Goal: Navigation & Orientation: Locate item on page

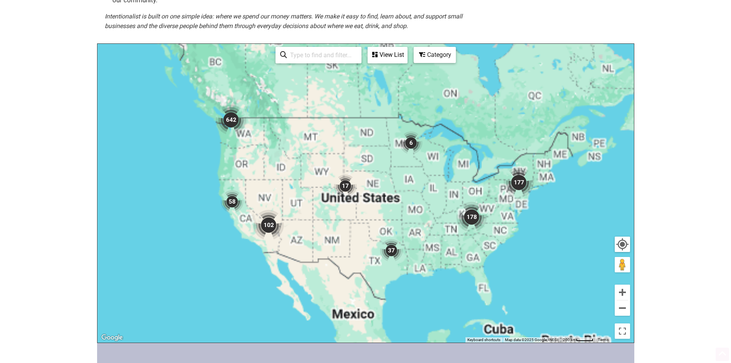
scroll to position [154, 0]
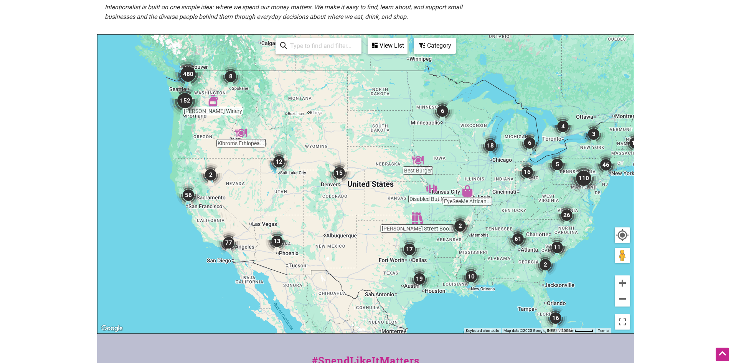
drag, startPoint x: 179, startPoint y: 76, endPoint x: 223, endPoint y: 96, distance: 49.5
click at [223, 96] on div "To navigate, press the arrow keys." at bounding box center [366, 184] width 537 height 299
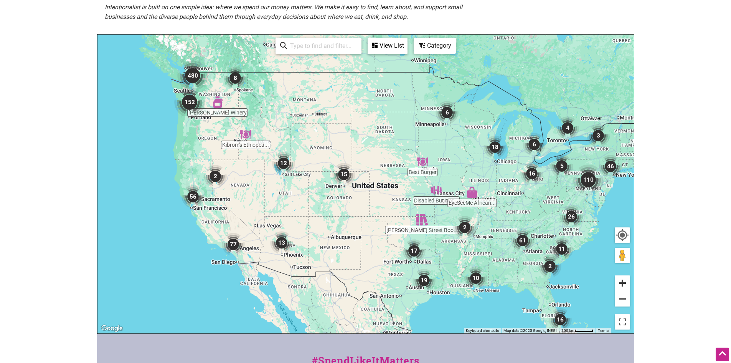
click at [623, 278] on button "Zoom in" at bounding box center [622, 282] width 15 height 15
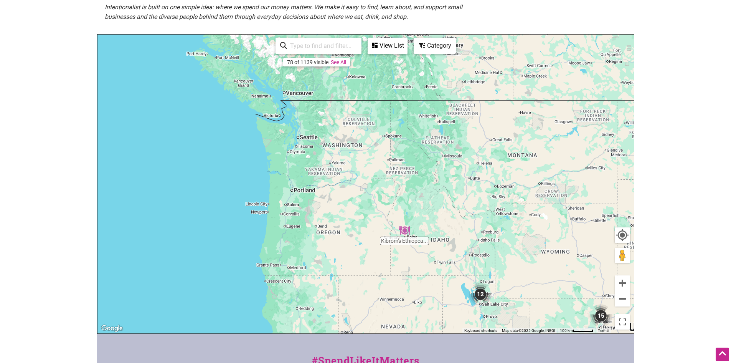
drag, startPoint x: 210, startPoint y: 106, endPoint x: 513, endPoint y: 278, distance: 348.2
click at [513, 278] on div "To navigate, press the arrow keys." at bounding box center [366, 184] width 537 height 299
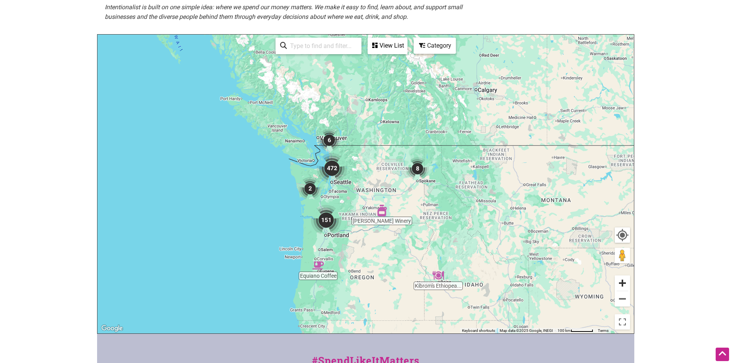
click at [622, 281] on button "Zoom in" at bounding box center [622, 282] width 15 height 15
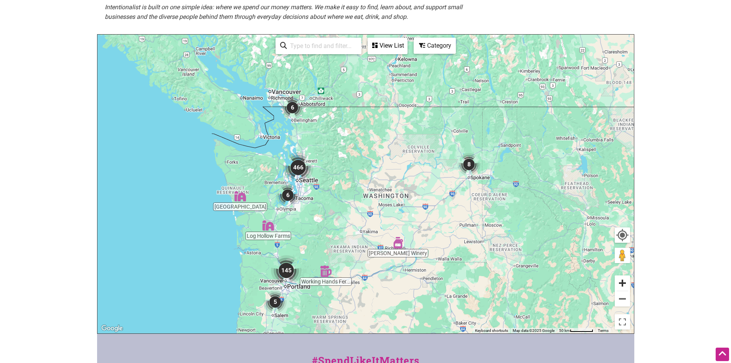
click at [622, 281] on button "Zoom in" at bounding box center [622, 282] width 15 height 15
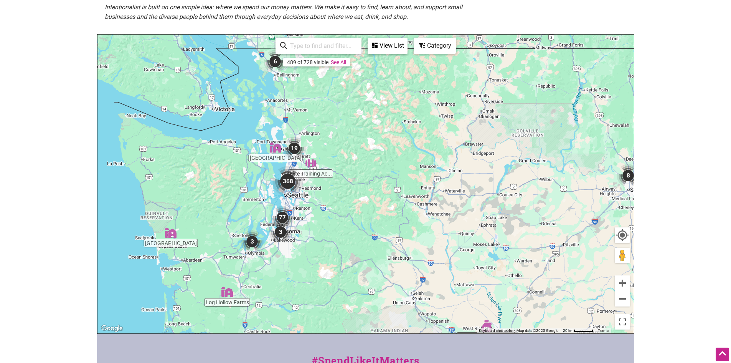
drag, startPoint x: 285, startPoint y: 200, endPoint x: 359, endPoint y: 227, distance: 78.8
click at [359, 227] on div "To navigate, press the arrow keys." at bounding box center [366, 184] width 537 height 299
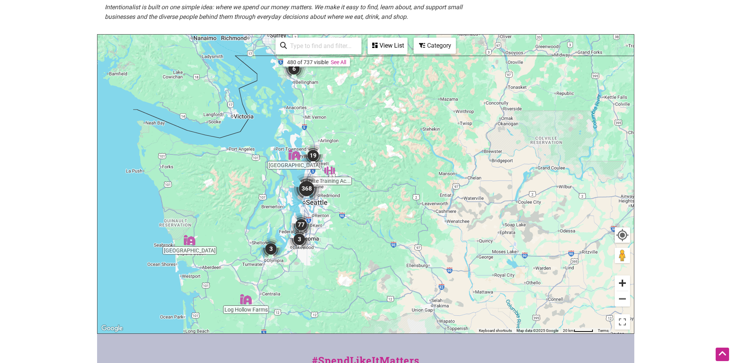
click at [628, 280] on button "Zoom in" at bounding box center [622, 282] width 15 height 15
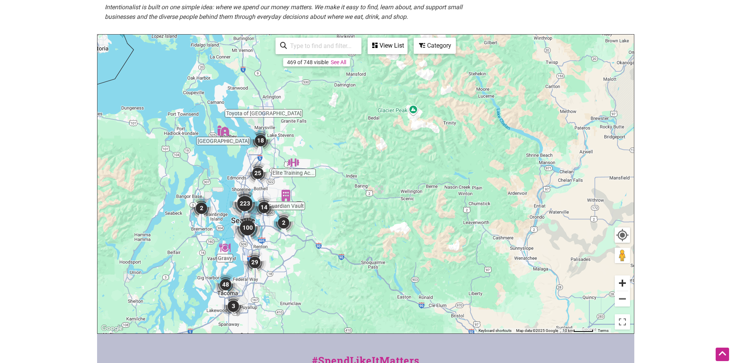
click at [628, 280] on button "Zoom in" at bounding box center [622, 282] width 15 height 15
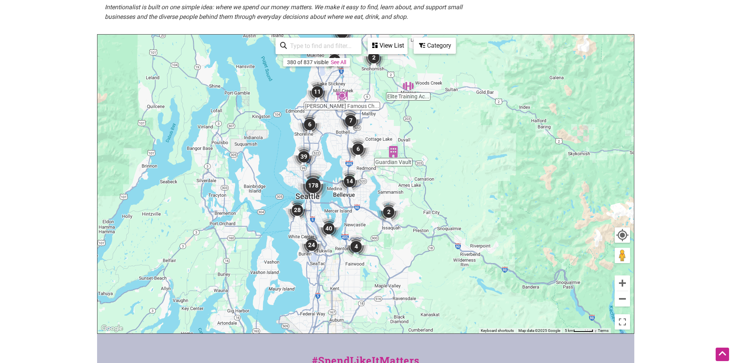
drag, startPoint x: 312, startPoint y: 286, endPoint x: 502, endPoint y: 223, distance: 199.8
click at [502, 223] on div "To navigate, press the arrow keys." at bounding box center [366, 184] width 537 height 299
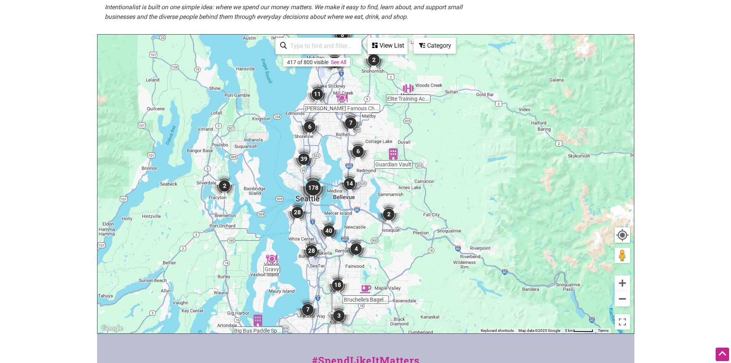
click at [360, 251] on img "4" at bounding box center [356, 248] width 23 height 23
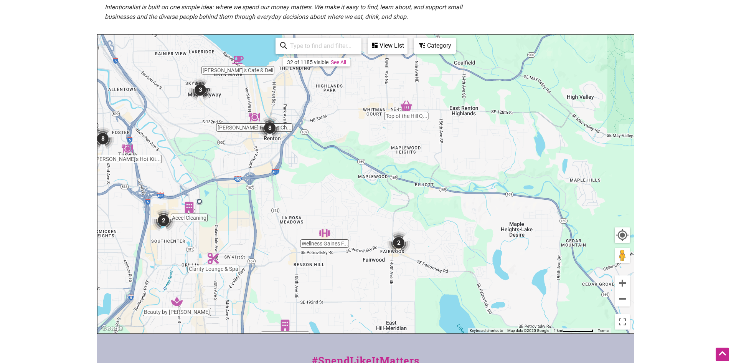
click at [402, 245] on img "2" at bounding box center [398, 242] width 23 height 23
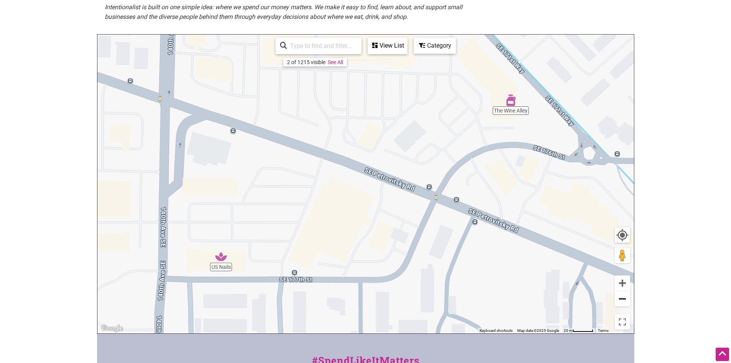
click at [625, 296] on button "Zoom out" at bounding box center [622, 298] width 15 height 15
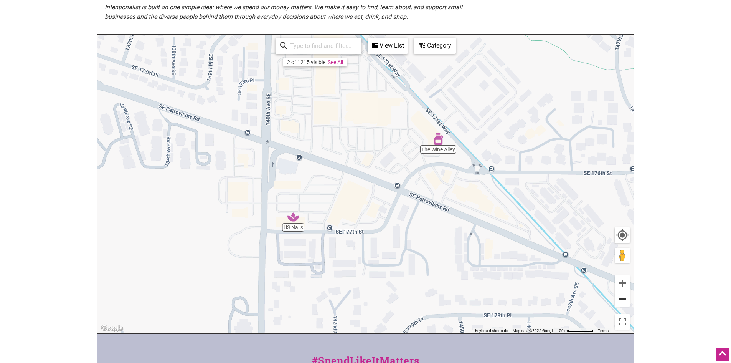
click at [625, 296] on button "Zoom out" at bounding box center [622, 298] width 15 height 15
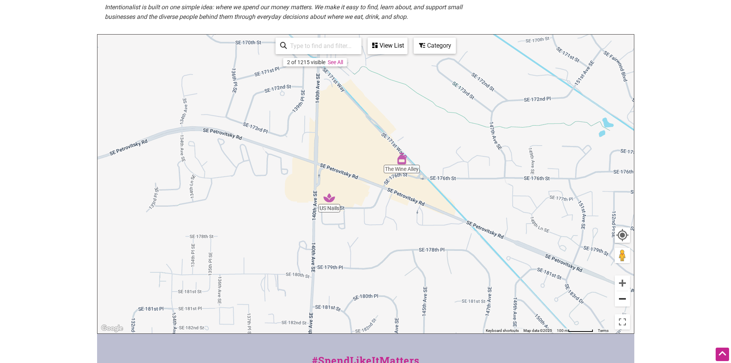
click at [625, 296] on button "Zoom out" at bounding box center [622, 298] width 15 height 15
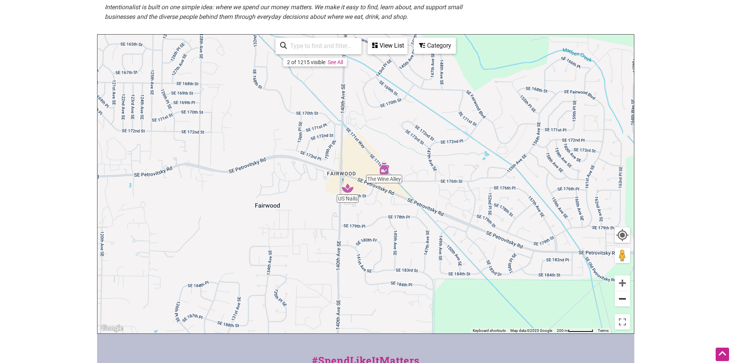
click at [625, 296] on button "Zoom out" at bounding box center [622, 298] width 15 height 15
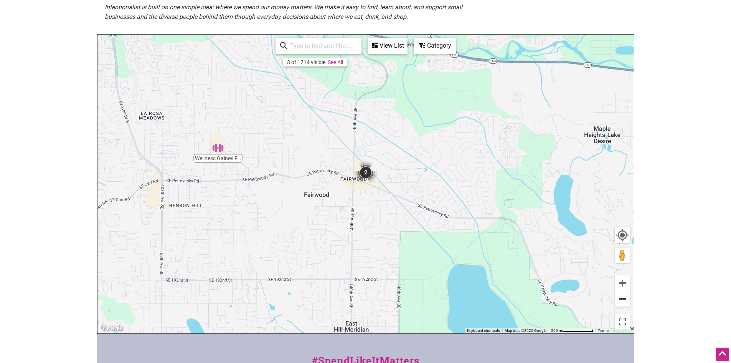
click at [625, 296] on button "Zoom out" at bounding box center [622, 298] width 15 height 15
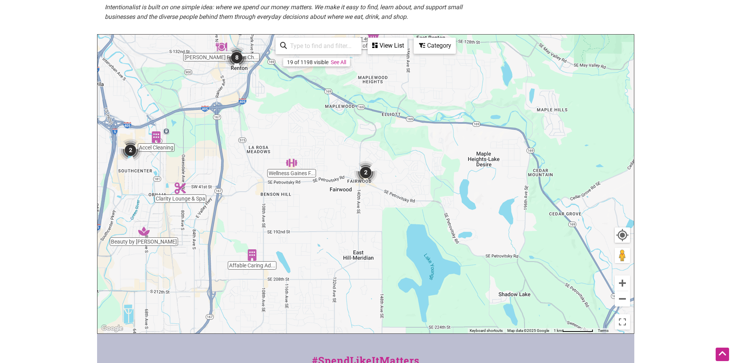
click at [128, 150] on img "2" at bounding box center [130, 150] width 23 height 23
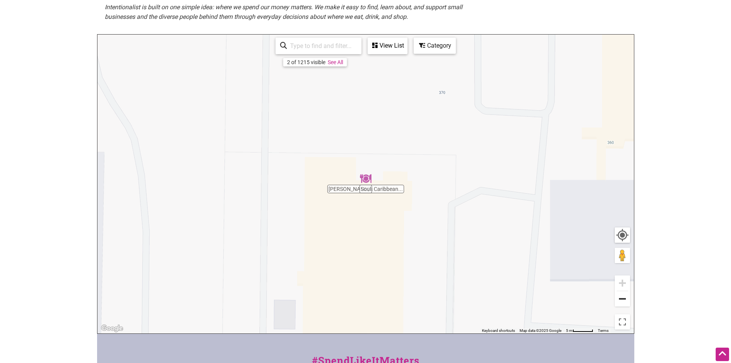
click at [621, 302] on button "Zoom out" at bounding box center [622, 298] width 15 height 15
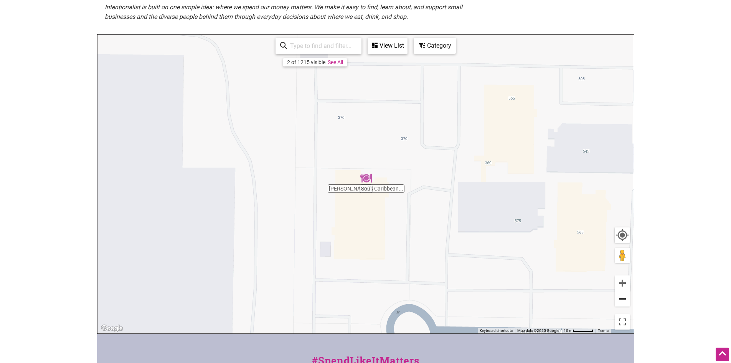
click at [621, 302] on button "Zoom out" at bounding box center [622, 298] width 15 height 15
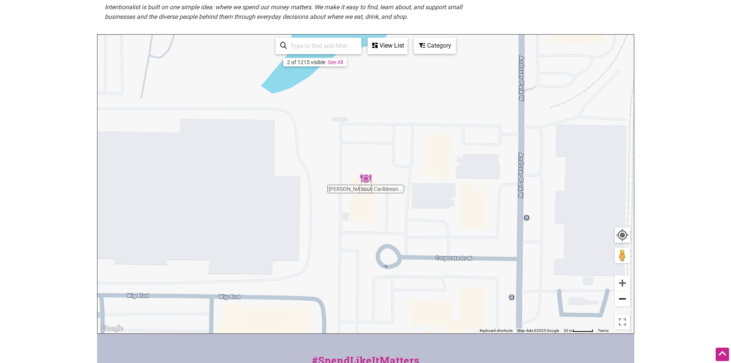
click at [621, 302] on button "Zoom out" at bounding box center [622, 298] width 15 height 15
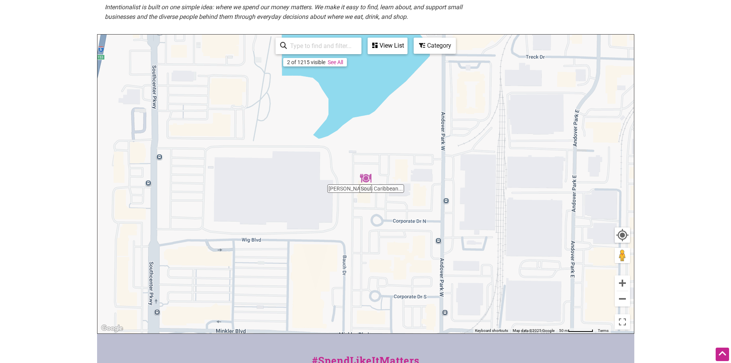
click at [400, 46] on div "View List" at bounding box center [388, 45] width 38 height 15
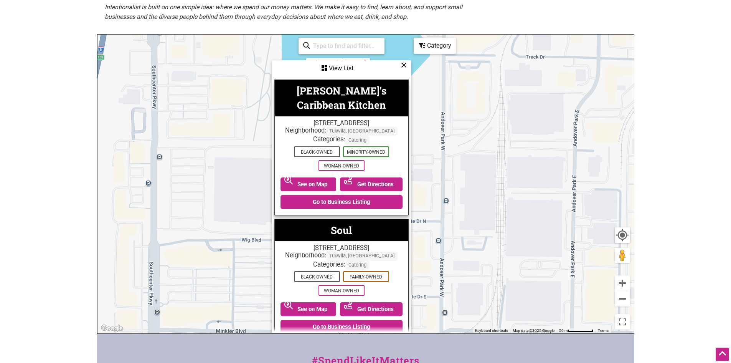
click at [403, 65] on icon at bounding box center [404, 65] width 6 height 0
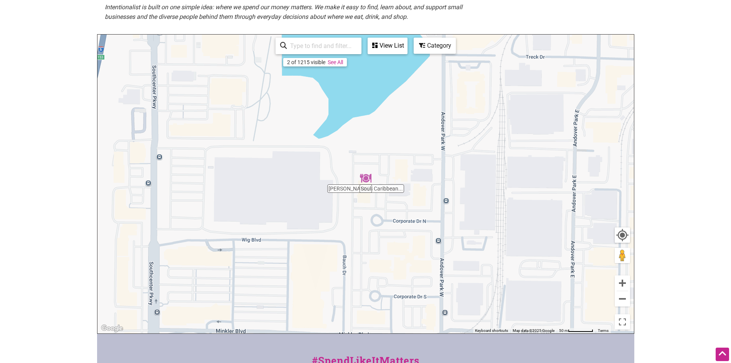
drag, startPoint x: 401, startPoint y: 122, endPoint x: 402, endPoint y: 159, distance: 36.9
click at [402, 159] on div "To navigate, press the arrow keys." at bounding box center [366, 184] width 537 height 299
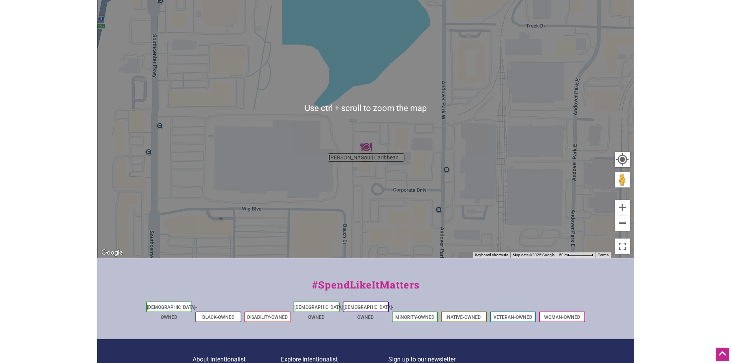
scroll to position [192, 0]
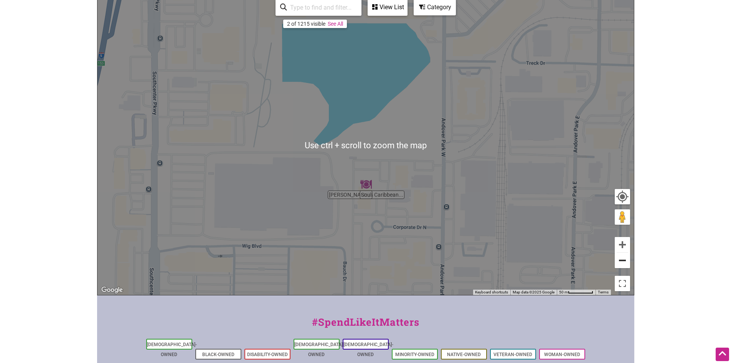
click at [624, 258] on button "Zoom out" at bounding box center [622, 260] width 15 height 15
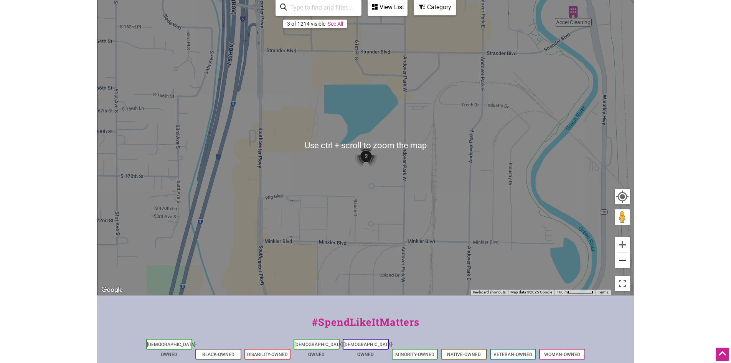
click at [624, 258] on button "Zoom out" at bounding box center [622, 260] width 15 height 15
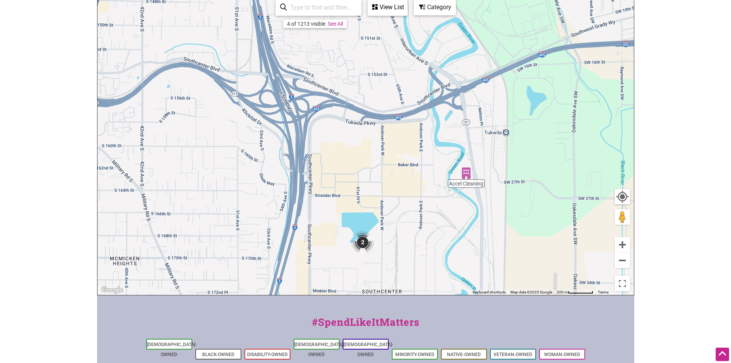
drag, startPoint x: 440, startPoint y: 124, endPoint x: 437, endPoint y: 225, distance: 101.0
click at [437, 225] on div "To navigate, press the arrow keys." at bounding box center [366, 145] width 537 height 299
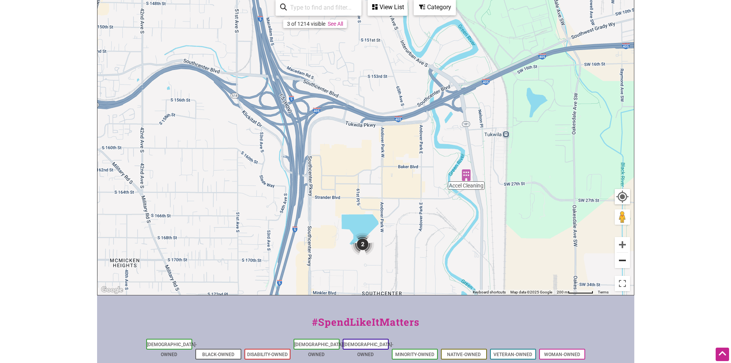
click at [622, 260] on button "Zoom out" at bounding box center [622, 260] width 15 height 15
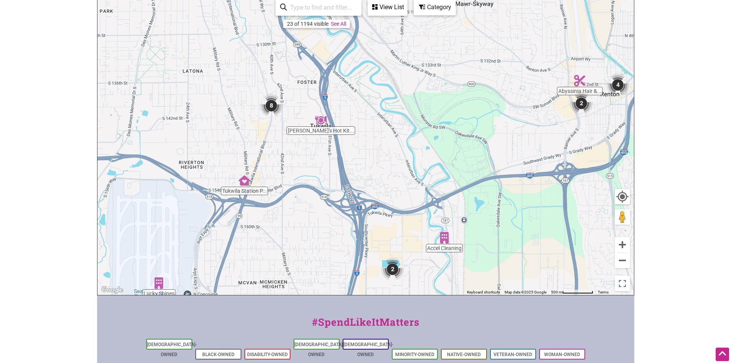
drag, startPoint x: 193, startPoint y: 166, endPoint x: 222, endPoint y: 246, distance: 85.7
click at [222, 246] on div "To navigate, press the arrow keys." at bounding box center [366, 145] width 537 height 299
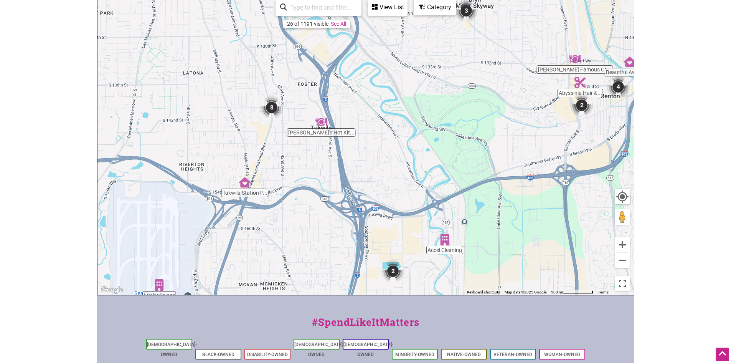
click at [273, 107] on img "8" at bounding box center [271, 107] width 23 height 23
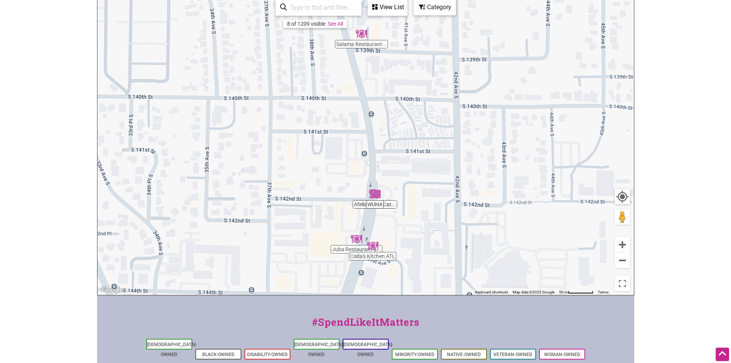
click at [385, 9] on div "View List" at bounding box center [388, 7] width 38 height 15
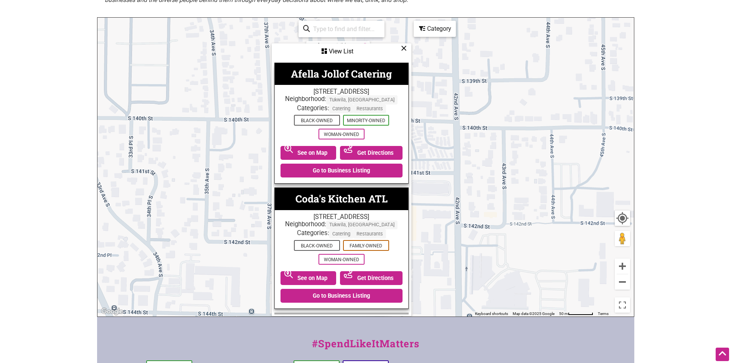
scroll to position [154, 0]
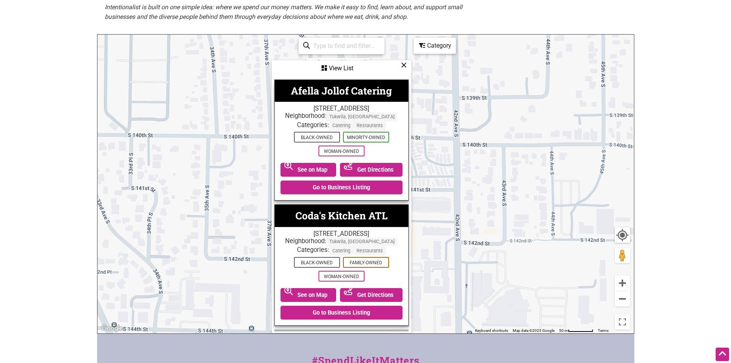
click at [404, 65] on icon at bounding box center [404, 65] width 6 height 0
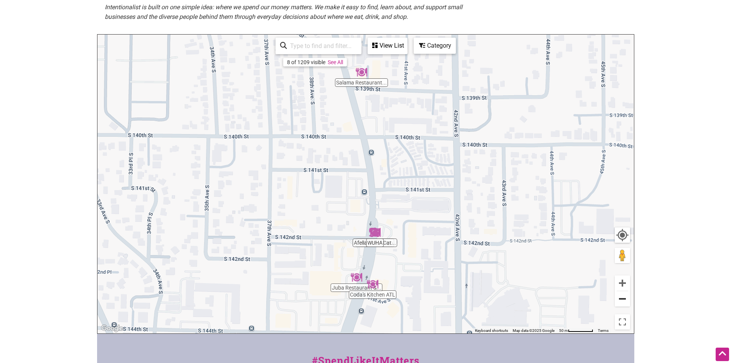
click at [628, 302] on button "Zoom out" at bounding box center [622, 298] width 15 height 15
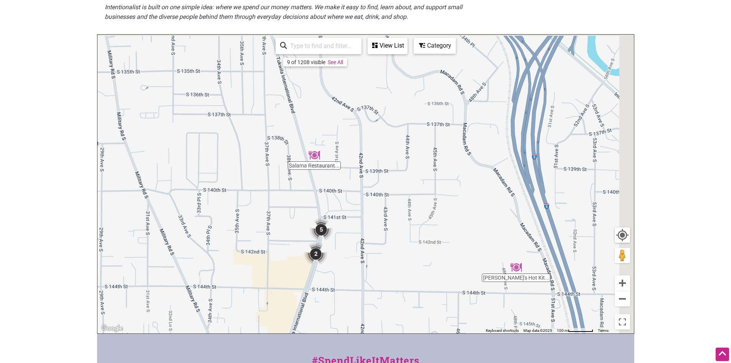
drag, startPoint x: 564, startPoint y: 246, endPoint x: 449, endPoint y: 305, distance: 129.5
click at [449, 305] on div "To navigate, press the arrow keys." at bounding box center [366, 184] width 537 height 299
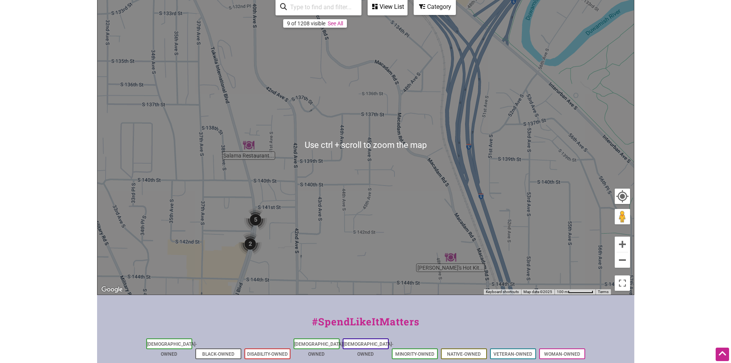
scroll to position [192, 0]
click at [629, 266] on button "Zoom out" at bounding box center [622, 260] width 15 height 15
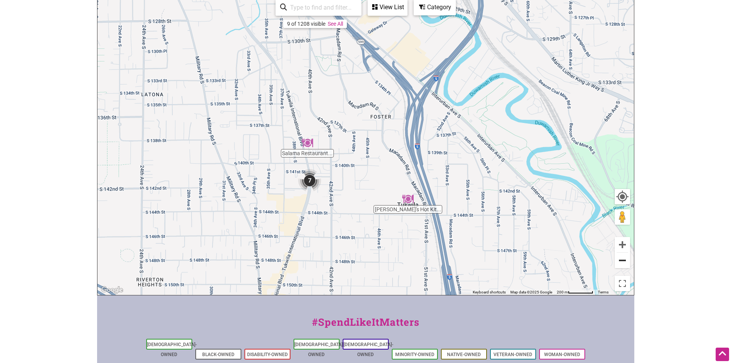
click at [628, 264] on button "Zoom out" at bounding box center [622, 260] width 15 height 15
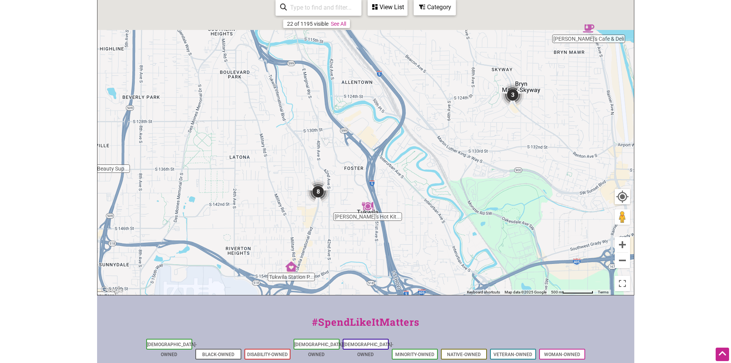
drag, startPoint x: 496, startPoint y: 96, endPoint x: 469, endPoint y: 149, distance: 60.4
click at [469, 149] on div "To navigate, press the arrow keys." at bounding box center [366, 145] width 537 height 299
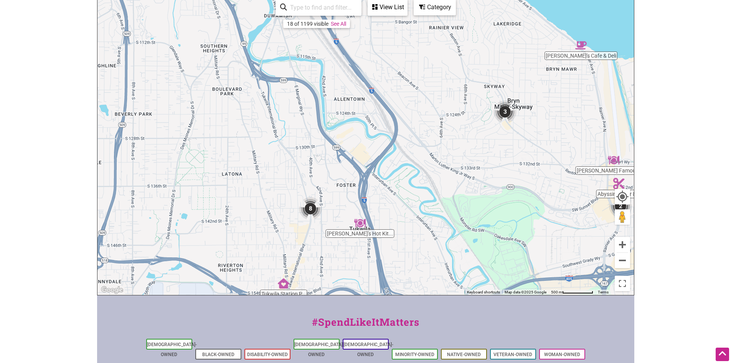
click at [504, 111] on img "3" at bounding box center [505, 111] width 23 height 23
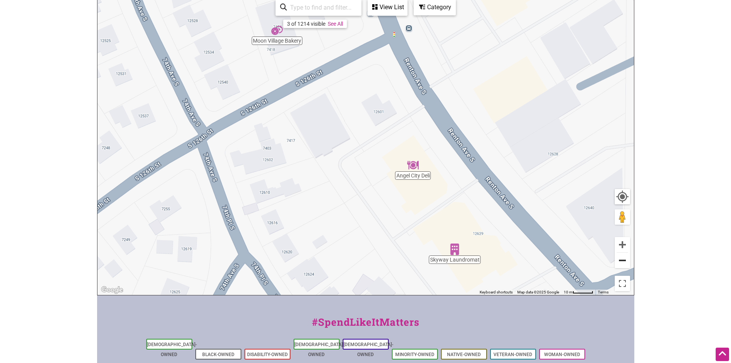
click at [624, 260] on button "Zoom out" at bounding box center [622, 260] width 15 height 15
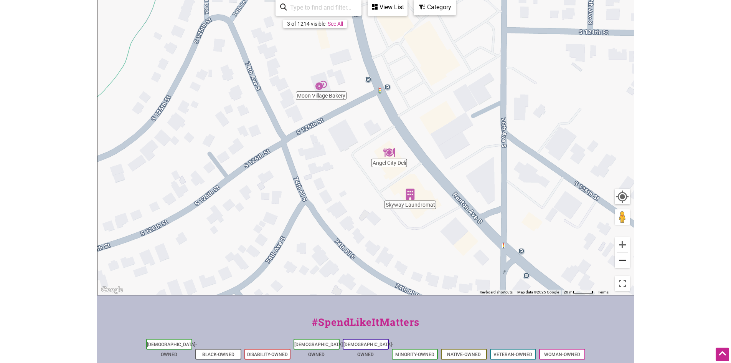
click at [624, 260] on button "Zoom out" at bounding box center [622, 260] width 15 height 15
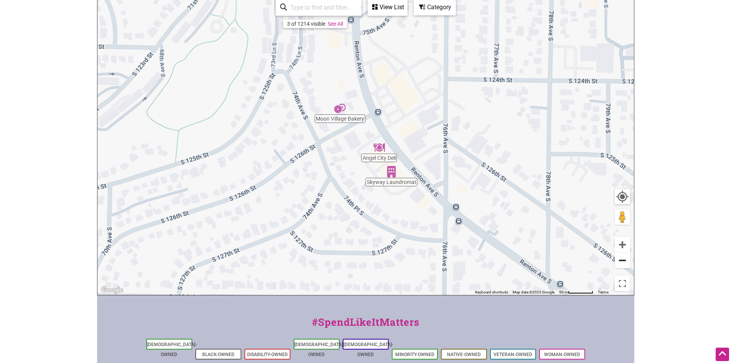
click at [624, 260] on button "Zoom out" at bounding box center [622, 260] width 15 height 15
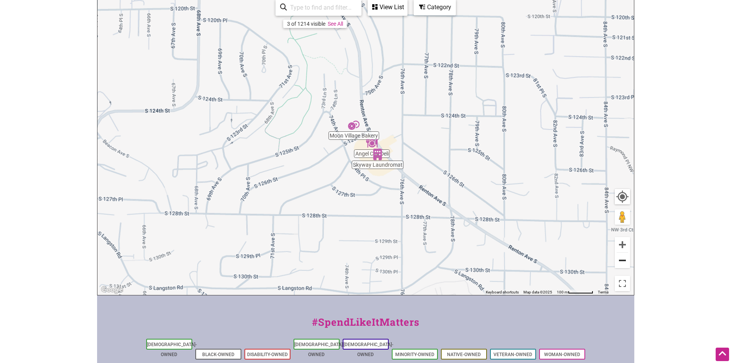
click at [624, 260] on button "Zoom out" at bounding box center [622, 260] width 15 height 15
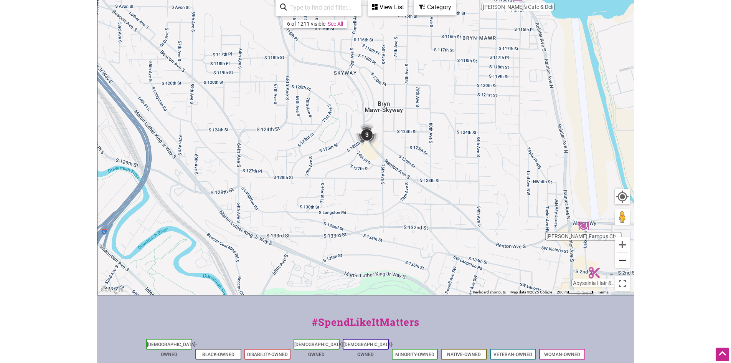
click at [624, 260] on button "Zoom out" at bounding box center [622, 260] width 15 height 15
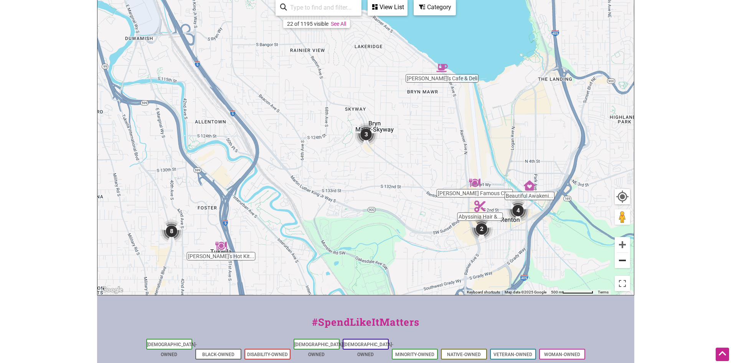
click at [623, 260] on button "Zoom out" at bounding box center [622, 260] width 15 height 15
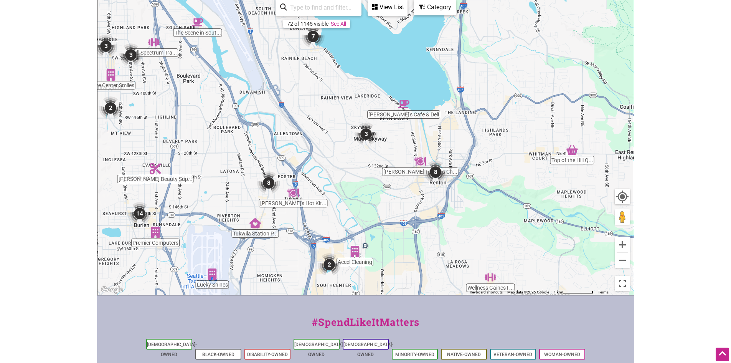
click at [312, 37] on img "7" at bounding box center [313, 36] width 23 height 23
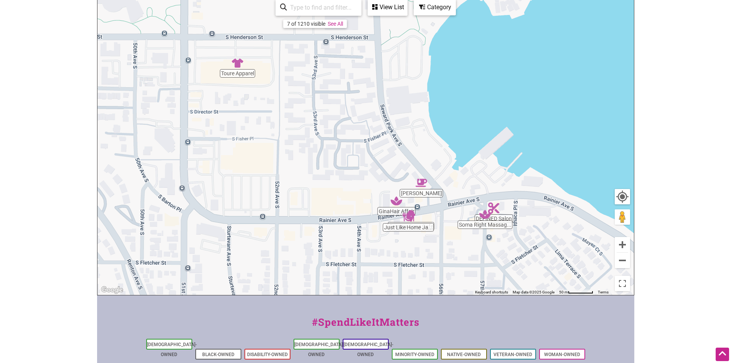
click at [389, 12] on div "View List" at bounding box center [388, 7] width 38 height 15
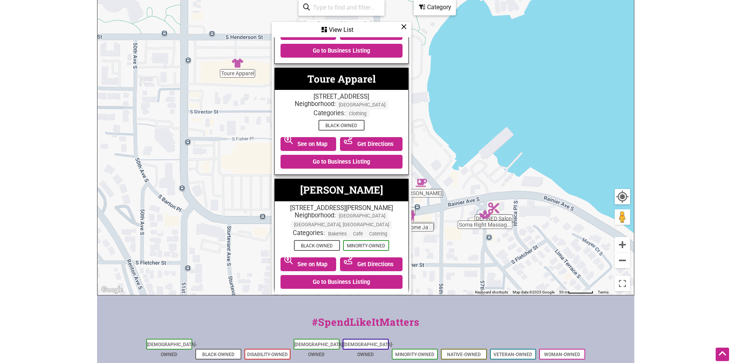
scroll to position [618, 0]
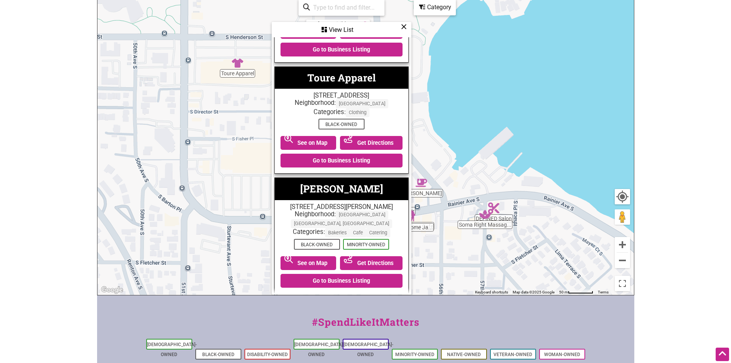
click at [402, 27] on icon at bounding box center [404, 26] width 6 height 0
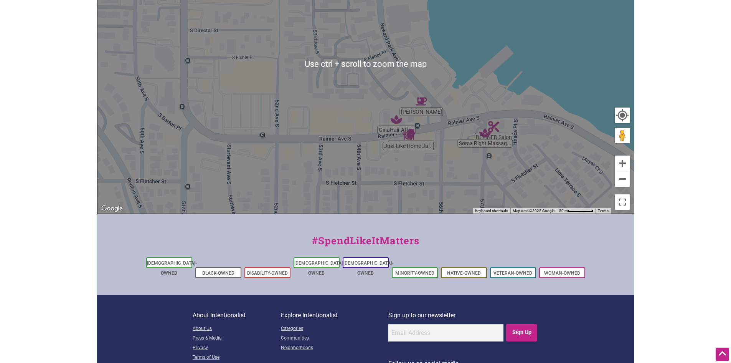
scroll to position [307, 0]
